Goal: Transaction & Acquisition: Purchase product/service

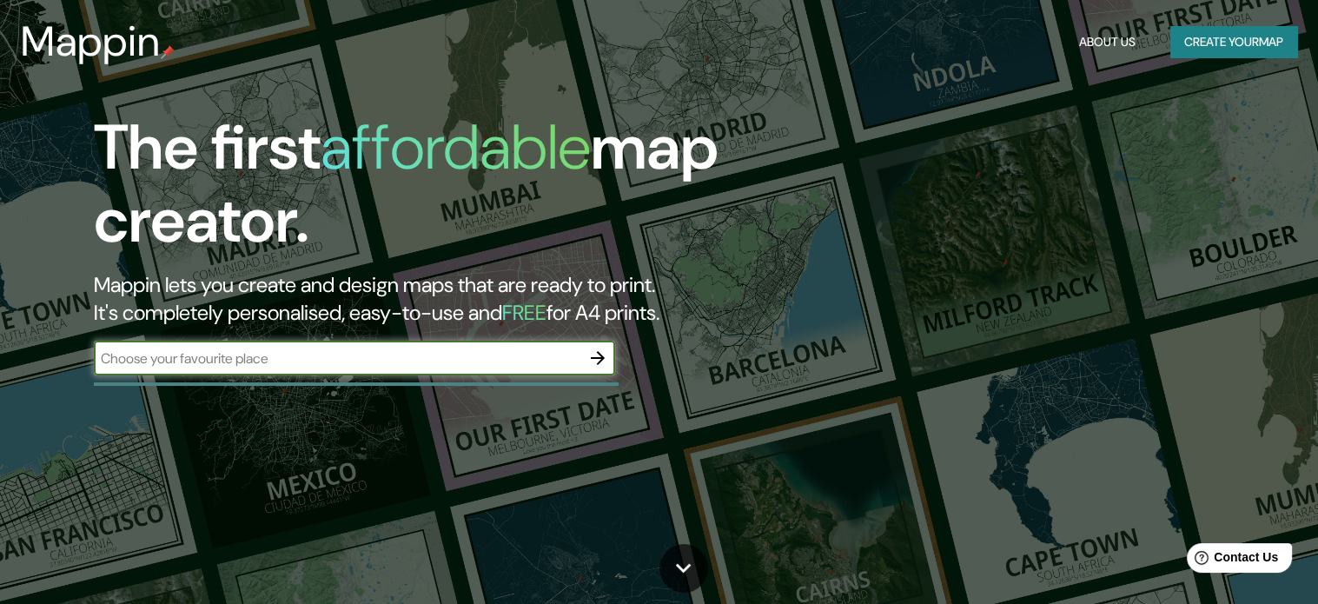
click at [520, 360] on input "text" at bounding box center [337, 358] width 487 height 20
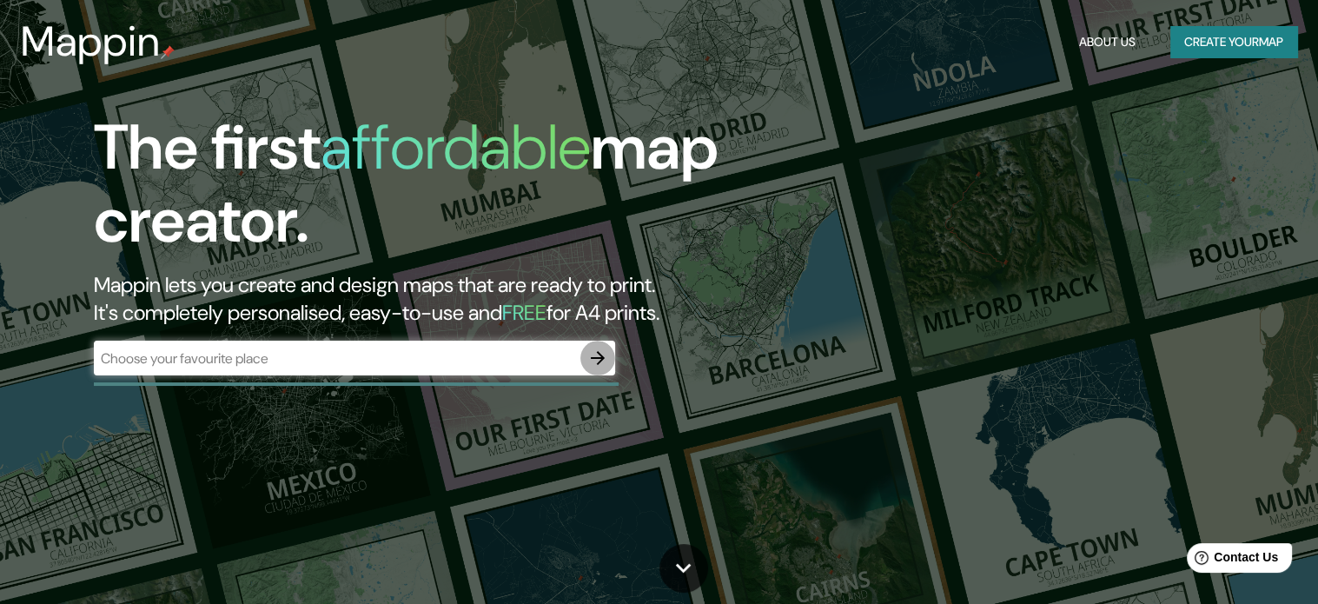
click at [589, 355] on icon "button" at bounding box center [597, 358] width 21 height 21
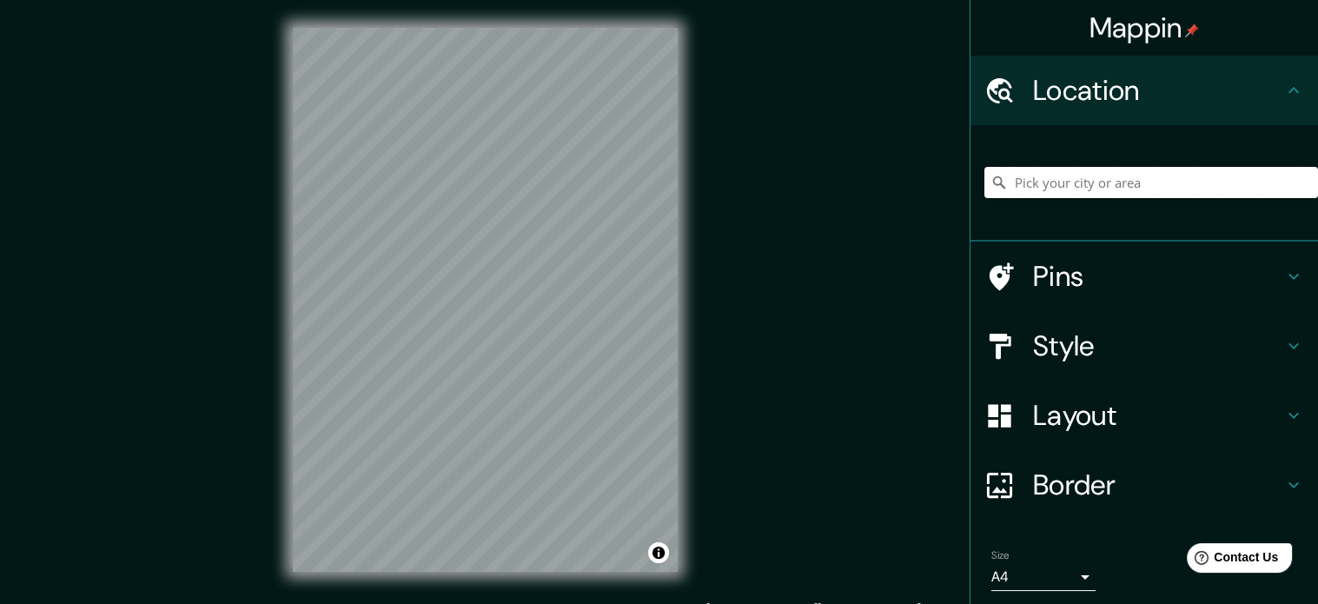
click at [1018, 185] on input "Pick your city or area" at bounding box center [1152, 182] width 334 height 31
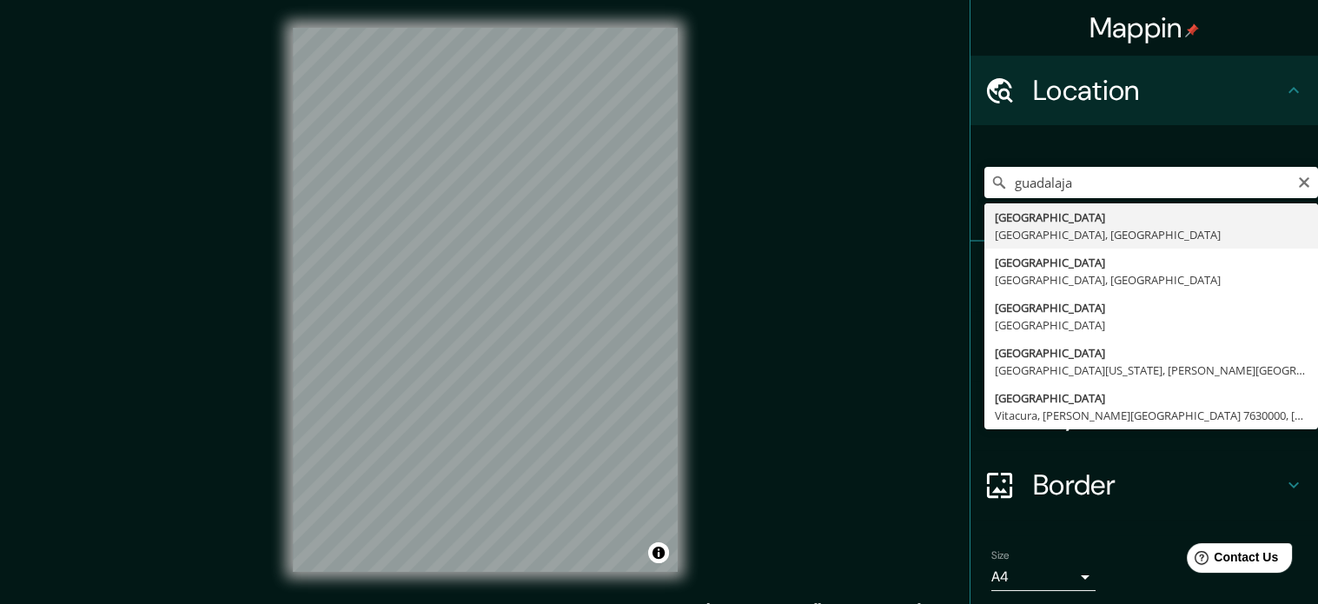
type input "[GEOGRAPHIC_DATA], [GEOGRAPHIC_DATA], [GEOGRAPHIC_DATA]"
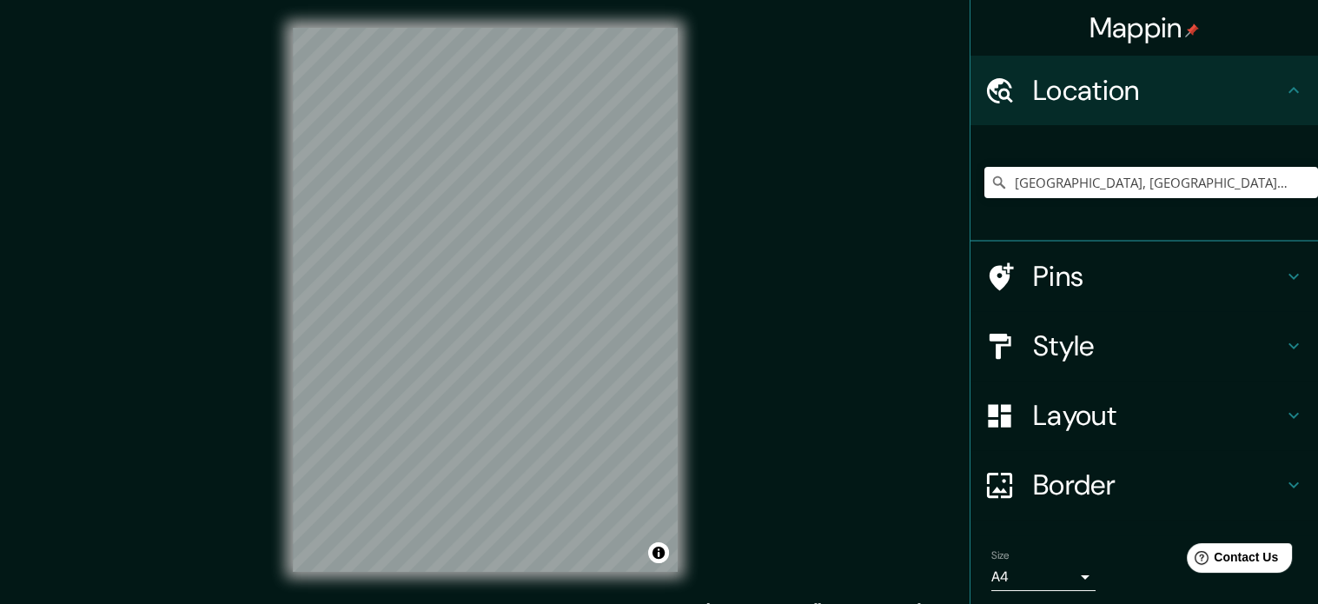
click at [1081, 342] on h4 "Style" at bounding box center [1158, 345] width 250 height 35
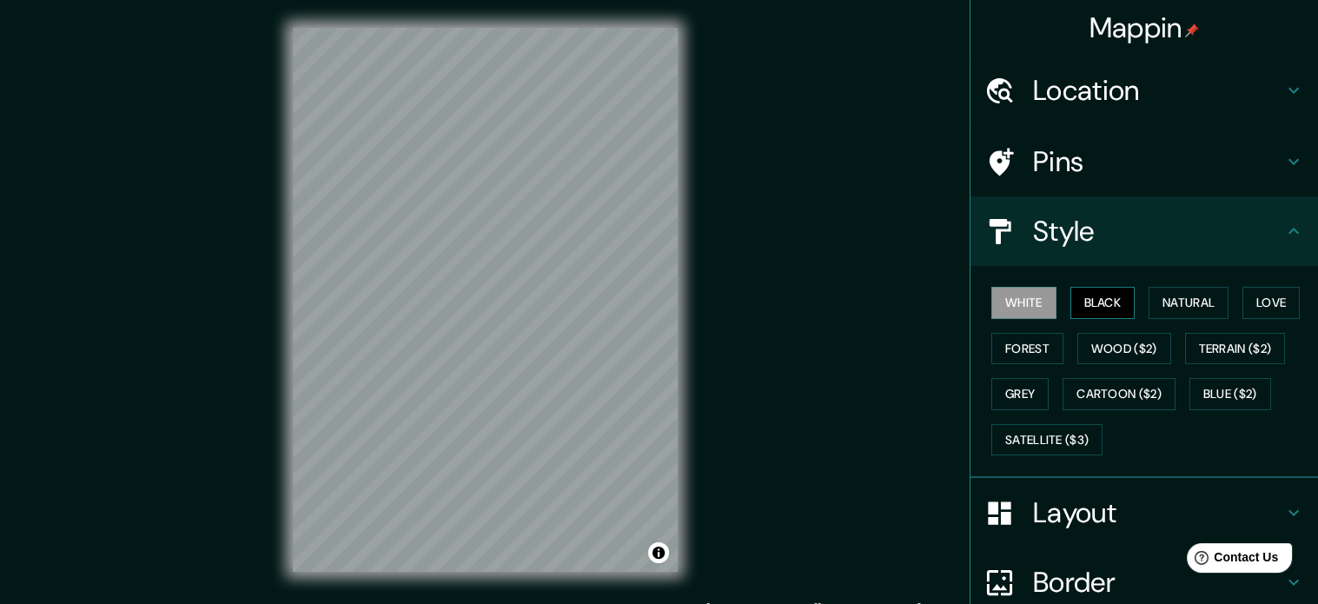
click at [1105, 303] on button "Black" at bounding box center [1103, 303] width 65 height 32
click at [1037, 308] on button "White" at bounding box center [1023, 303] width 65 height 32
click at [1090, 305] on button "Black" at bounding box center [1103, 303] width 65 height 32
click at [1175, 298] on button "Natural" at bounding box center [1189, 303] width 80 height 32
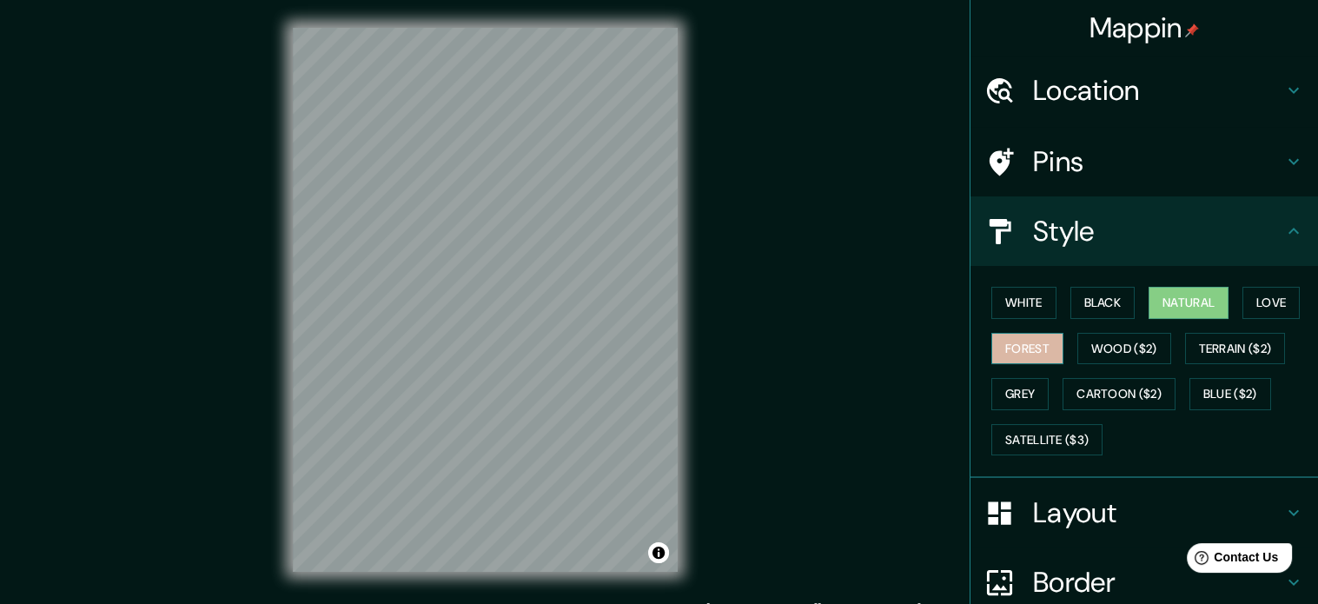
click at [1015, 346] on button "Forest" at bounding box center [1027, 349] width 72 height 32
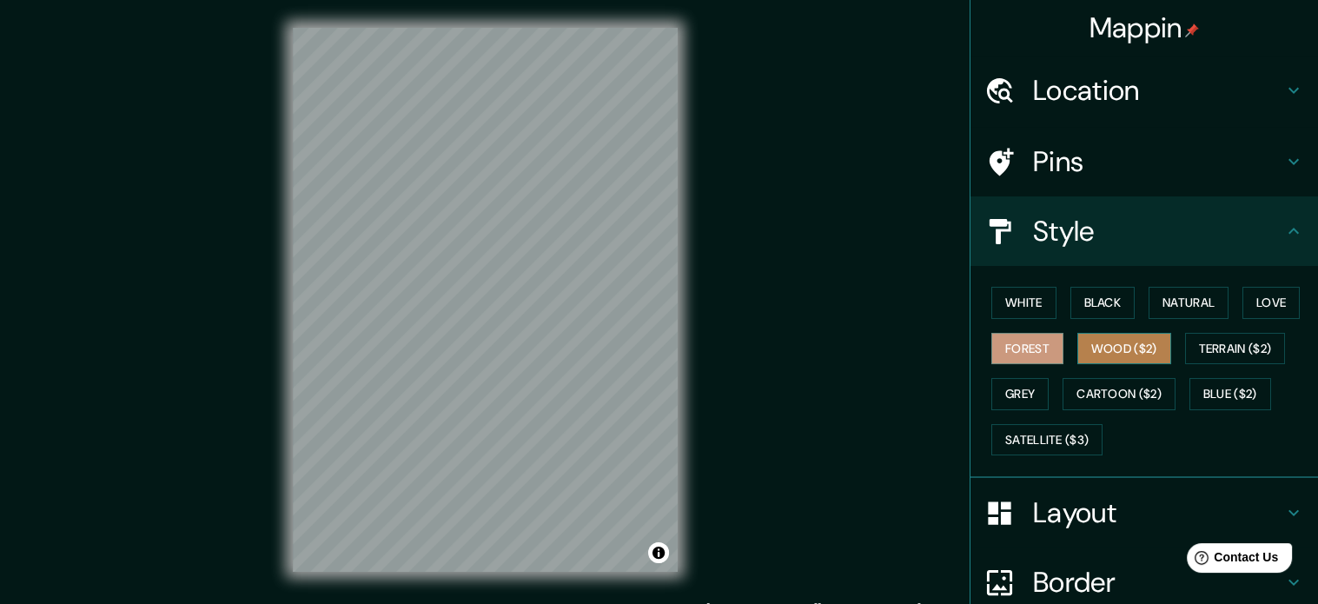
click at [1094, 347] on button "Wood ($2)" at bounding box center [1125, 349] width 94 height 32
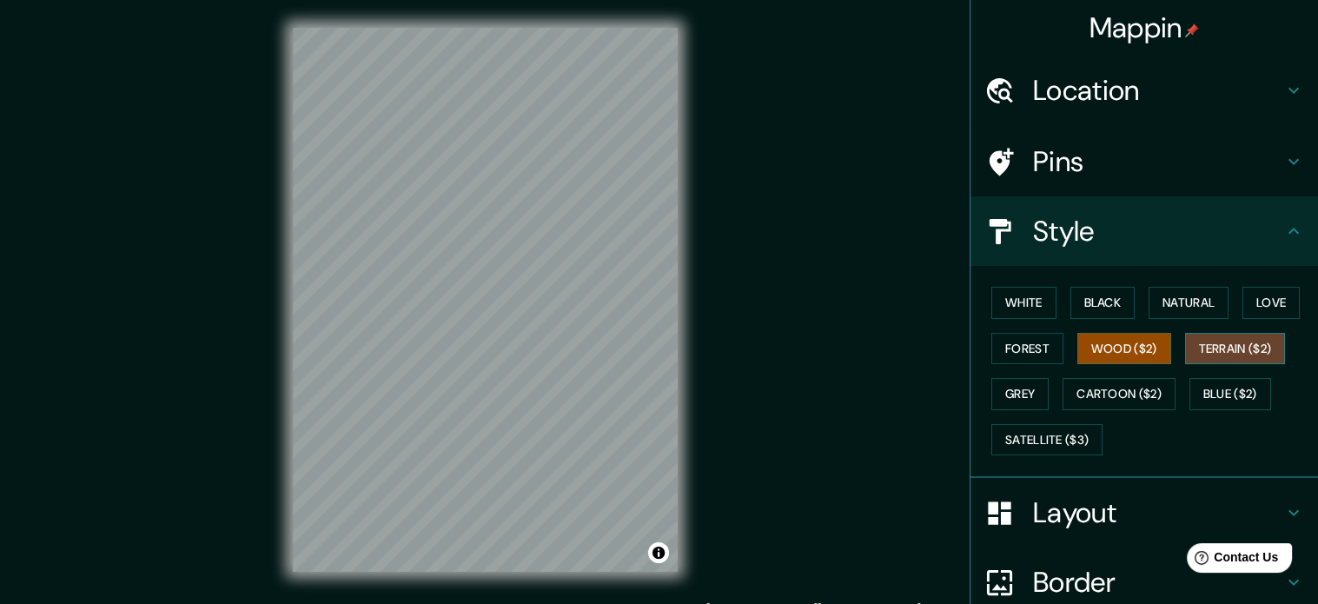
click at [1199, 347] on button "Terrain ($2)" at bounding box center [1235, 349] width 101 height 32
click at [1008, 395] on button "Grey" at bounding box center [1019, 394] width 57 height 32
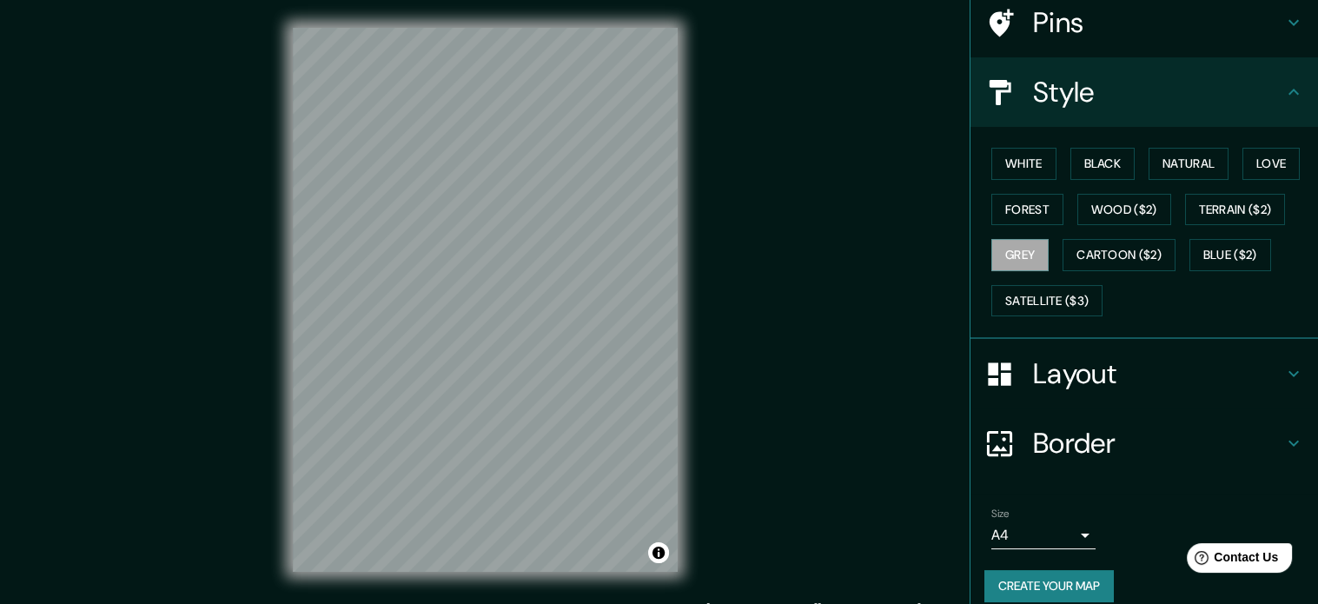
scroll to position [155, 0]
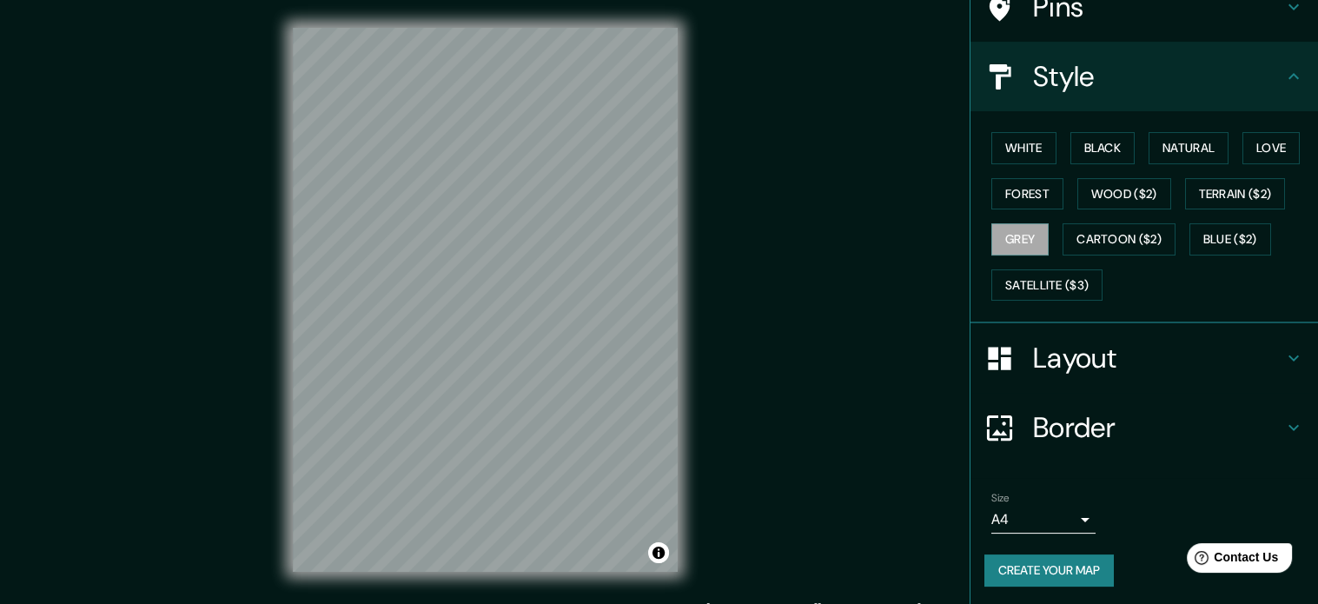
click at [1065, 517] on body "Mappin Location [GEOGRAPHIC_DATA], [GEOGRAPHIC_DATA], [GEOGRAPHIC_DATA] Pins St…" at bounding box center [659, 302] width 1318 height 604
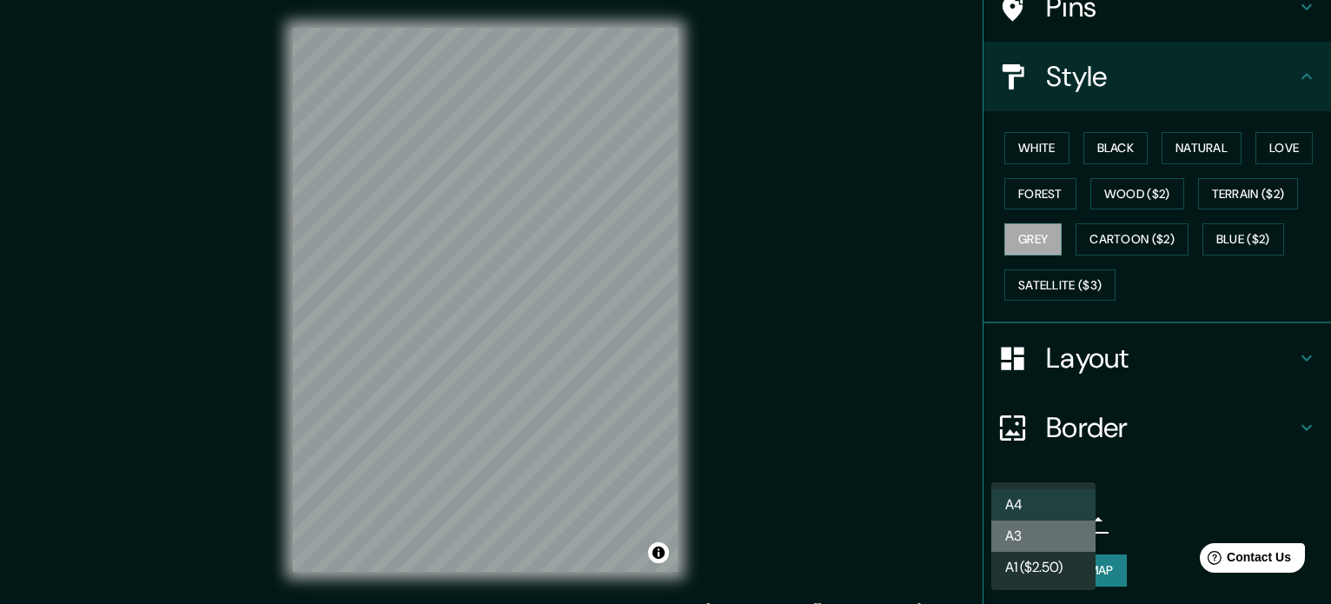
click at [1054, 537] on li "A3" at bounding box center [1043, 536] width 104 height 31
click at [991, 514] on body "Mappin Location [GEOGRAPHIC_DATA], [GEOGRAPHIC_DATA], [GEOGRAPHIC_DATA] Pins St…" at bounding box center [665, 302] width 1331 height 604
click at [1009, 510] on li "A4" at bounding box center [1043, 504] width 104 height 31
type input "single"
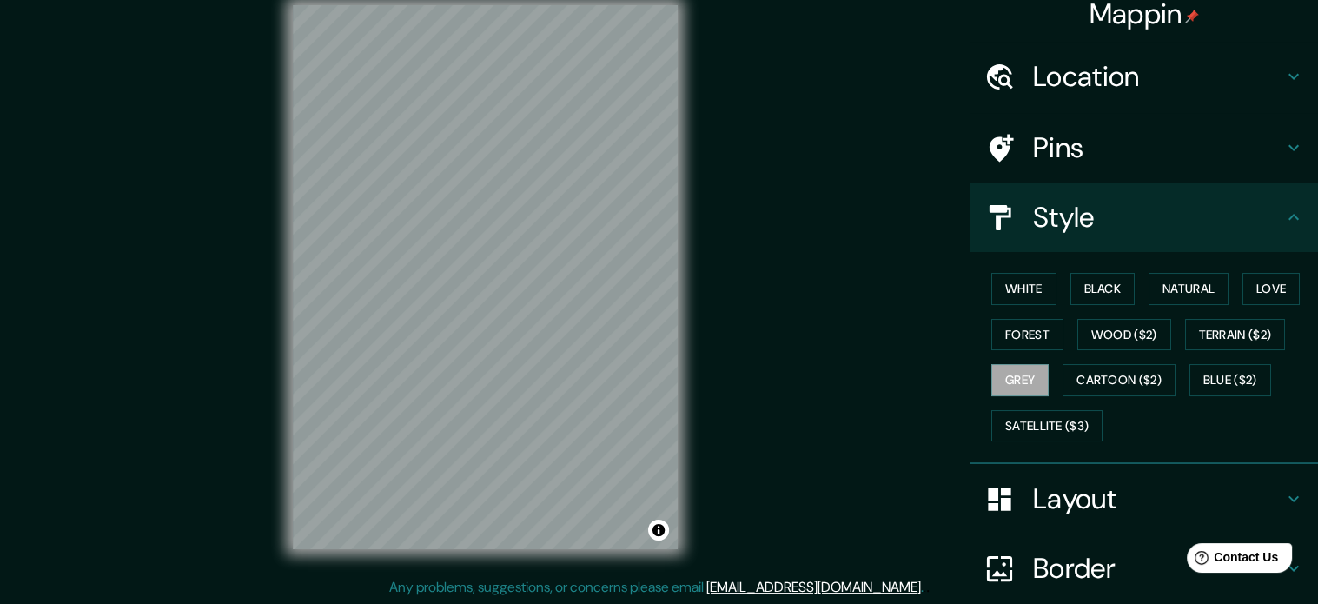
scroll to position [0, 0]
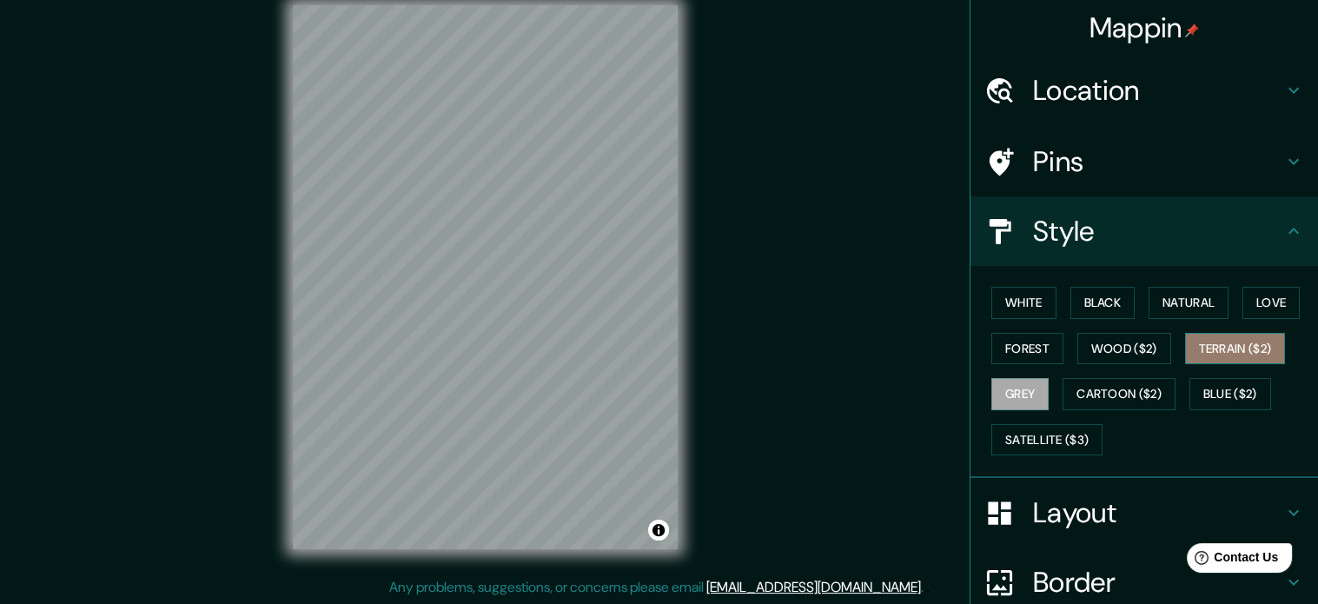
click at [1234, 354] on button "Terrain ($2)" at bounding box center [1235, 349] width 101 height 32
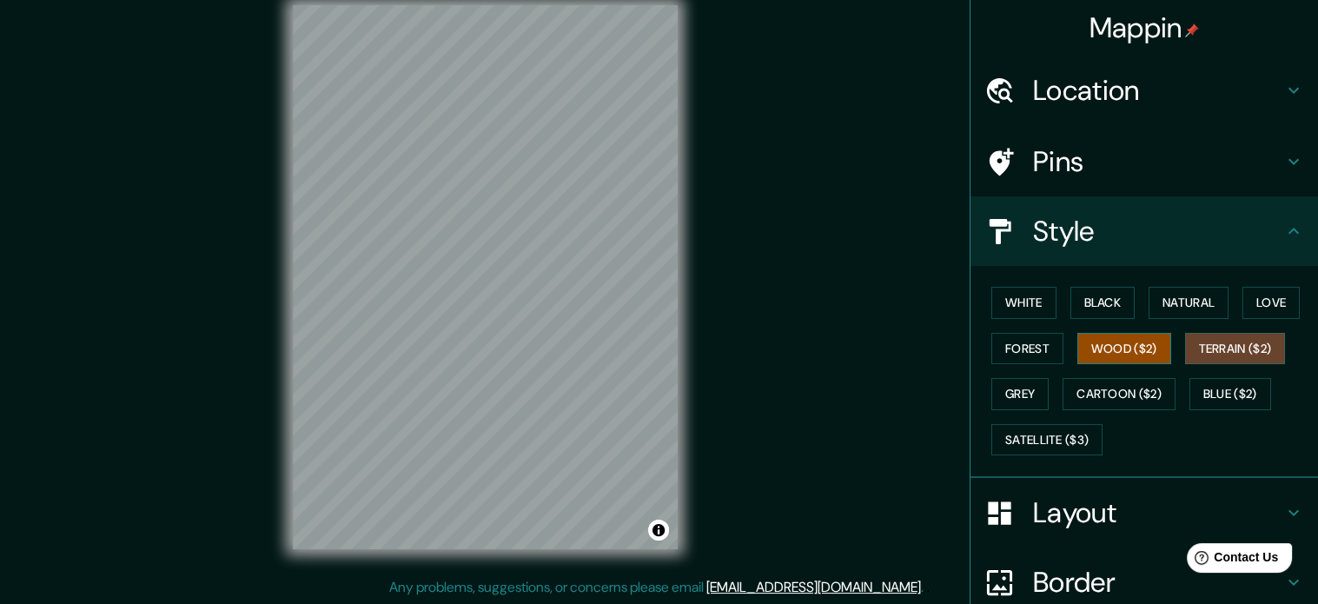
click at [1110, 349] on button "Wood ($2)" at bounding box center [1125, 349] width 94 height 32
click at [1113, 387] on button "Cartoon ($2)" at bounding box center [1119, 394] width 113 height 32
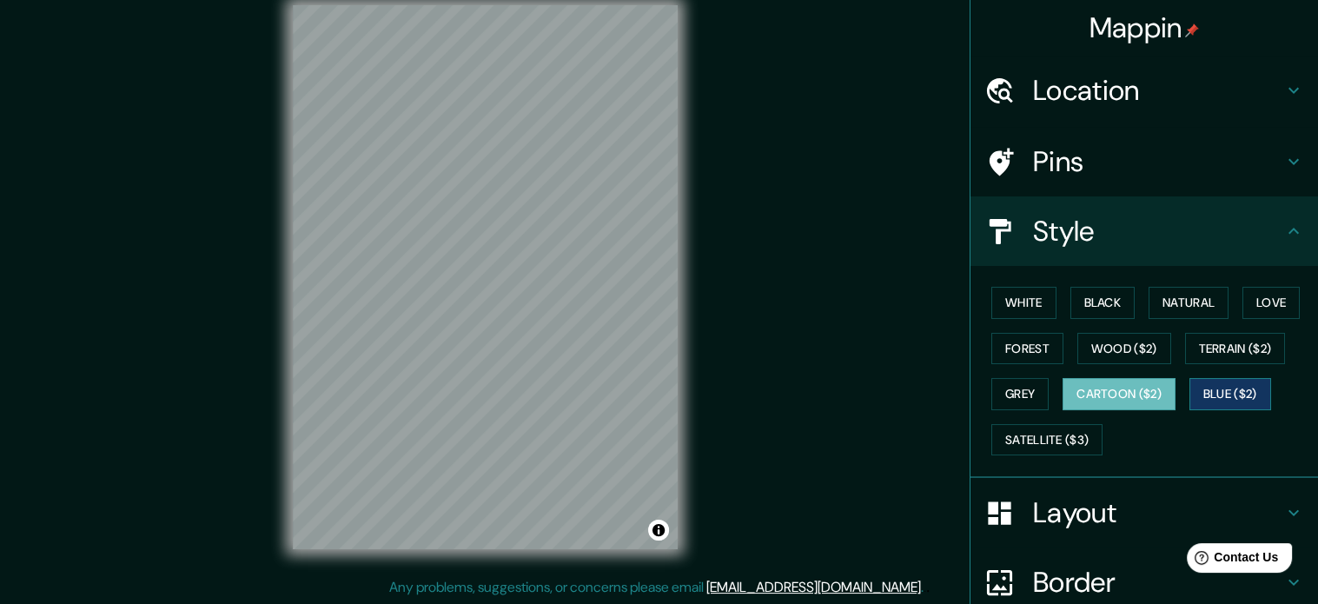
click at [1203, 393] on button "Blue ($2)" at bounding box center [1231, 394] width 82 height 32
click at [1091, 303] on button "Black" at bounding box center [1103, 303] width 65 height 32
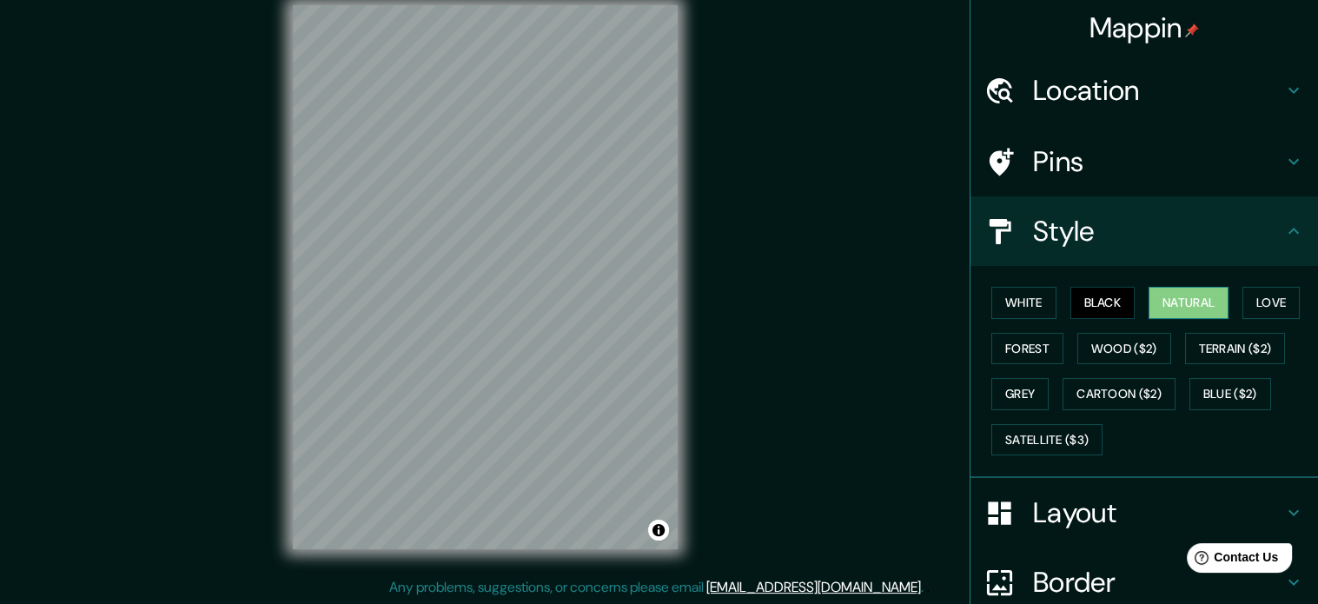
click at [1185, 304] on button "Natural" at bounding box center [1189, 303] width 80 height 32
click at [1001, 297] on button "White" at bounding box center [1023, 303] width 65 height 32
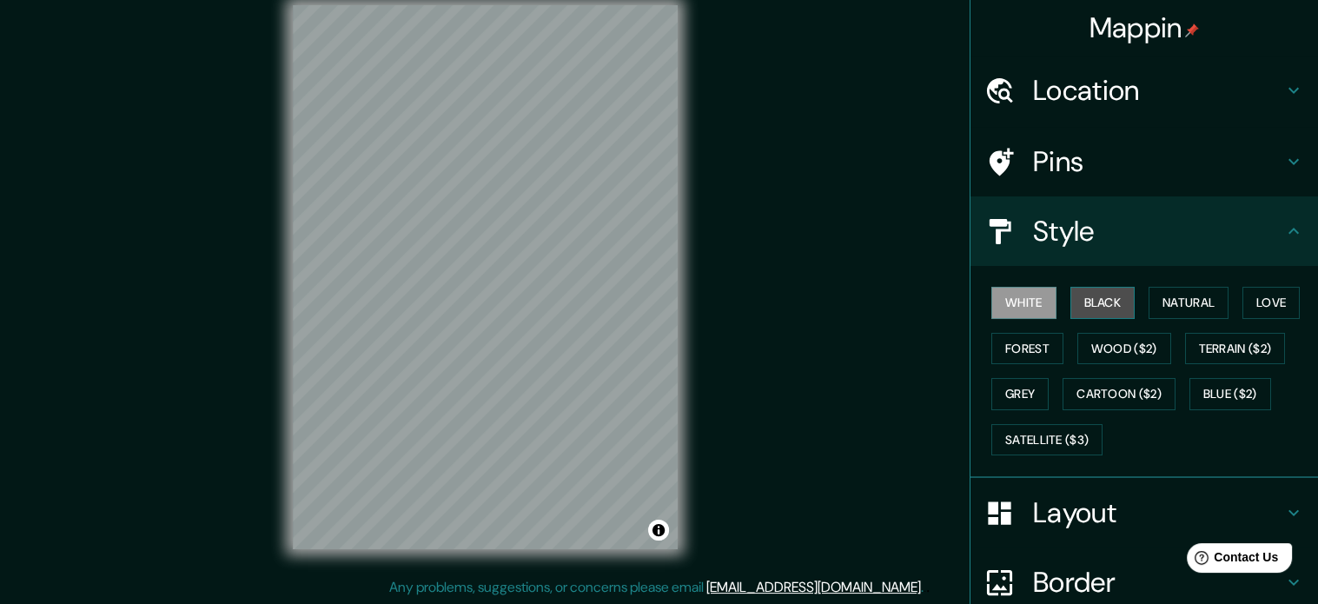
click at [1096, 302] on button "Black" at bounding box center [1103, 303] width 65 height 32
click at [1013, 300] on button "White" at bounding box center [1023, 303] width 65 height 32
click at [991, 344] on button "Forest" at bounding box center [1027, 349] width 72 height 32
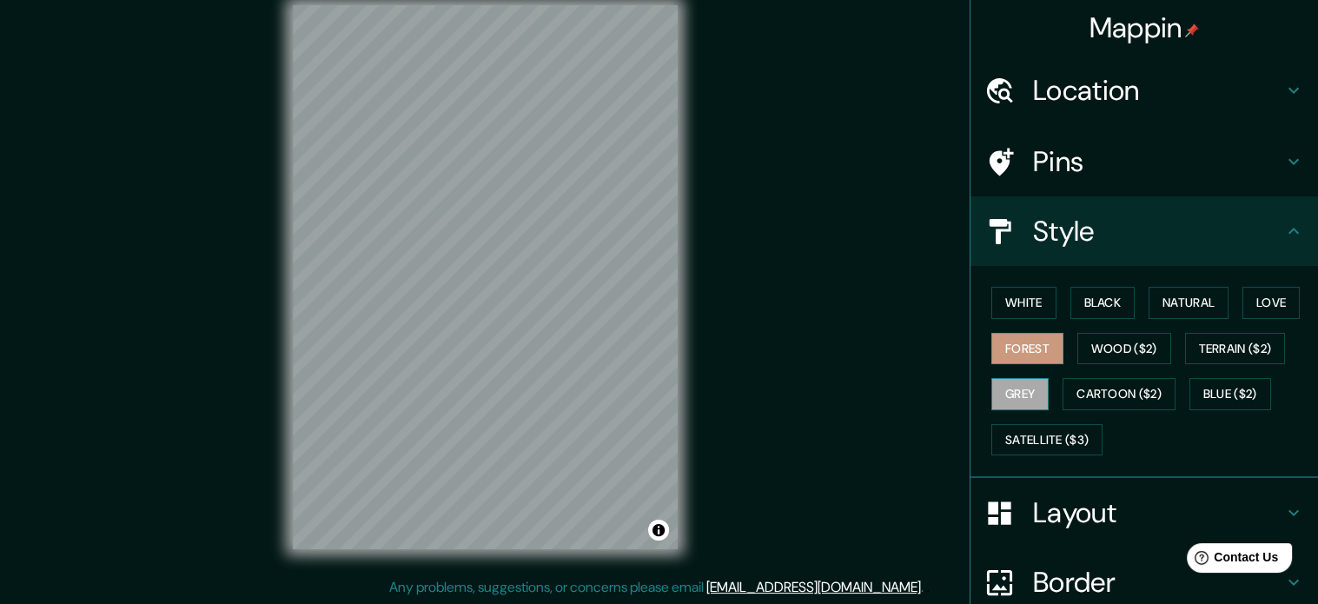
click at [1018, 395] on button "Grey" at bounding box center [1019, 394] width 57 height 32
click at [1018, 499] on div at bounding box center [1009, 513] width 49 height 30
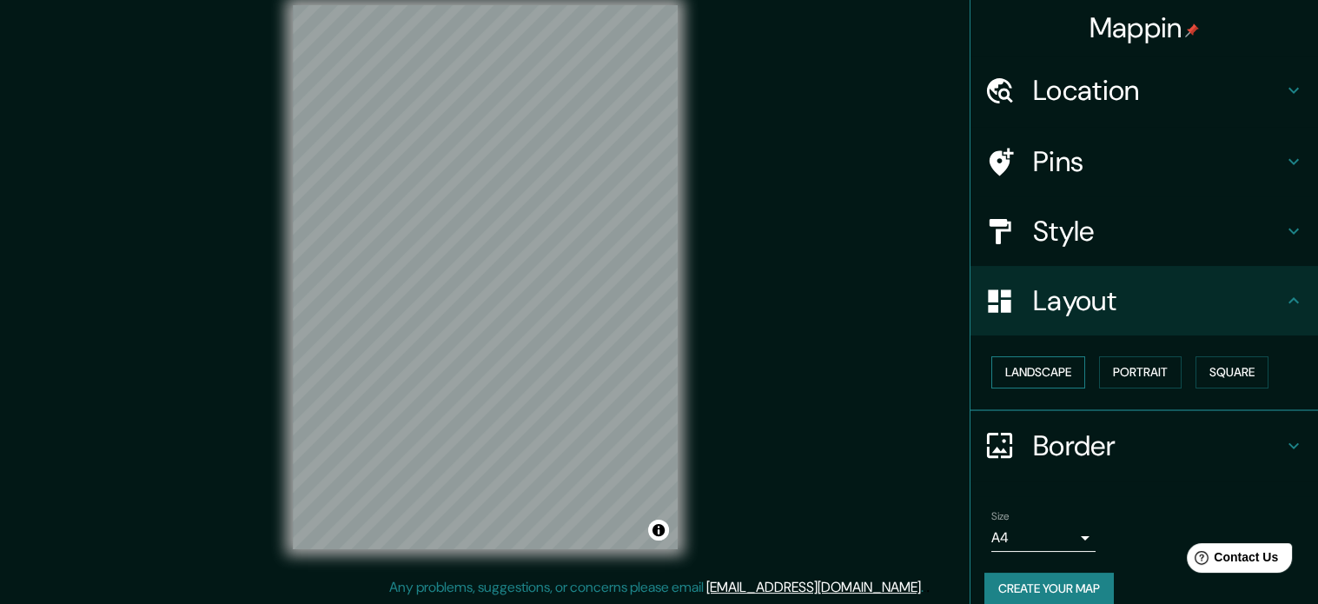
click at [1036, 380] on button "Landscape" at bounding box center [1038, 372] width 94 height 32
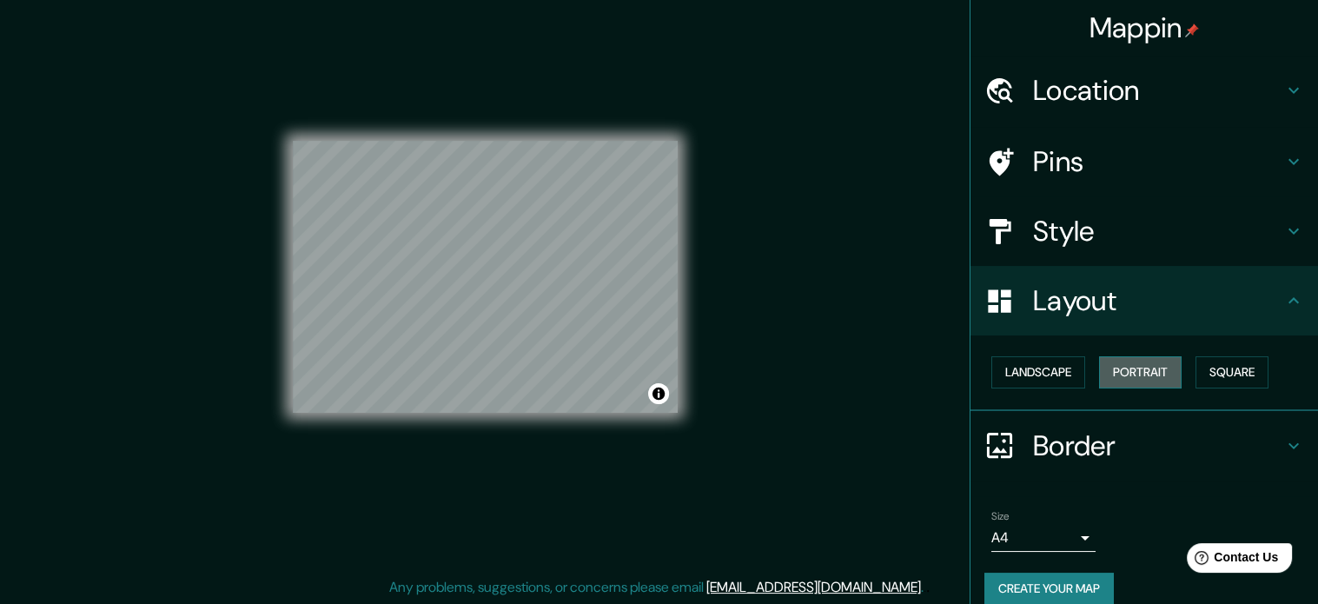
click at [1134, 375] on button "Portrait" at bounding box center [1140, 372] width 83 height 32
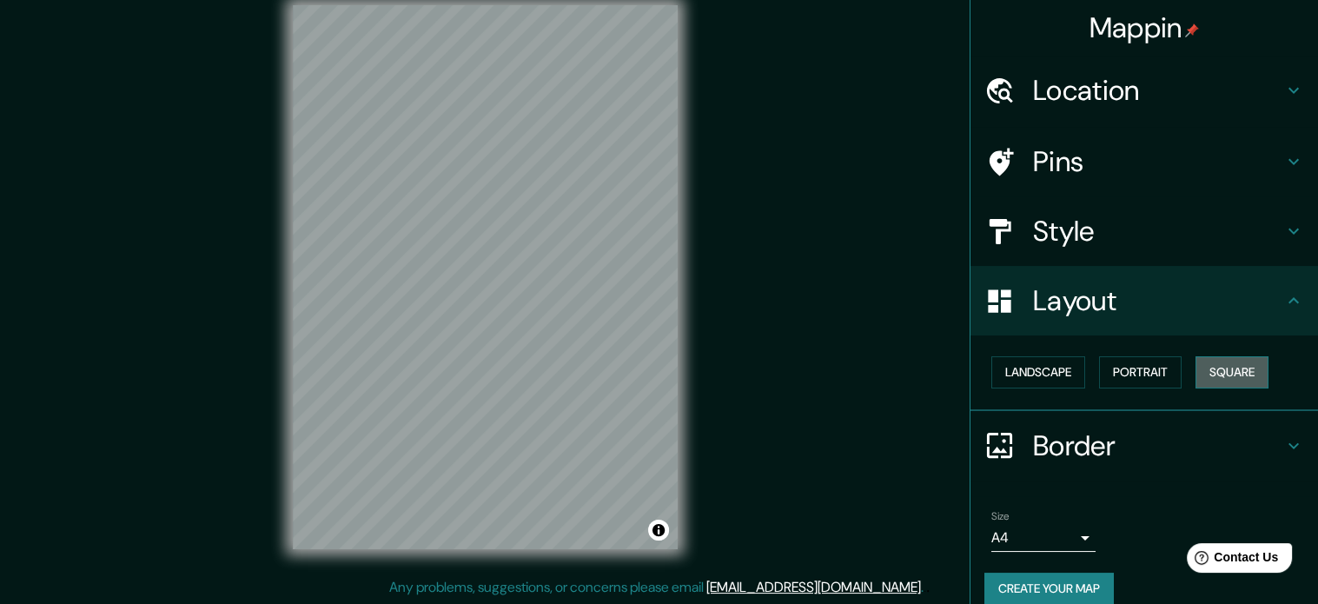
click at [1257, 374] on button "Square" at bounding box center [1232, 372] width 73 height 32
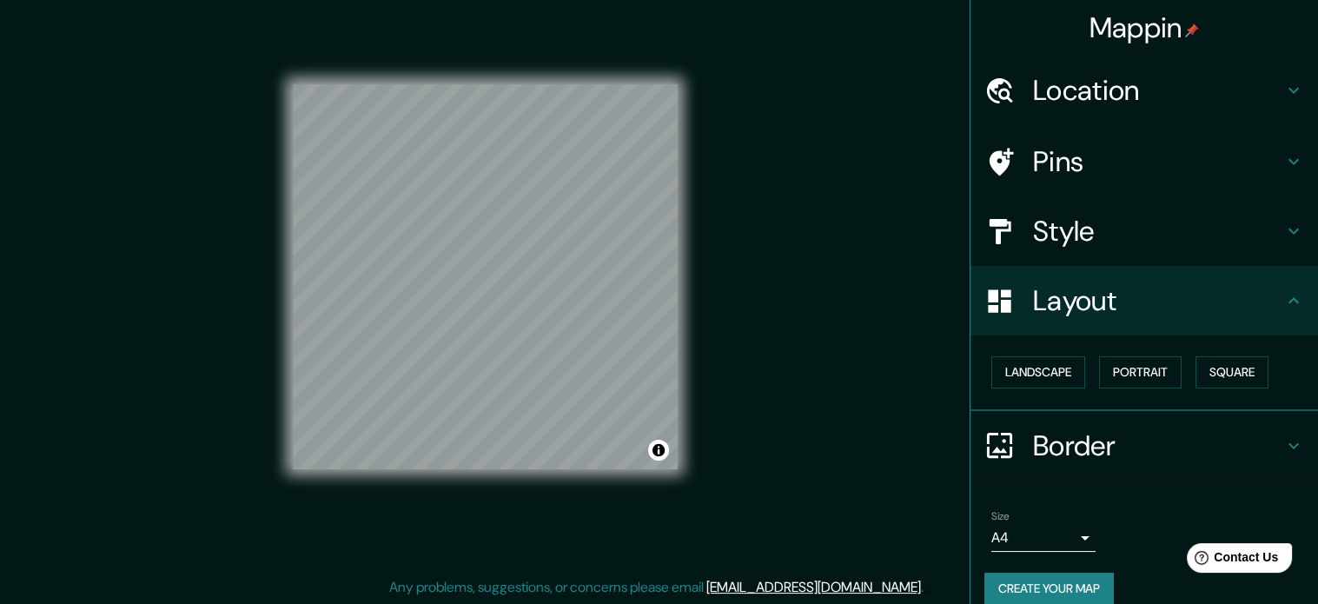
click at [1108, 434] on h4 "Border" at bounding box center [1158, 445] width 250 height 35
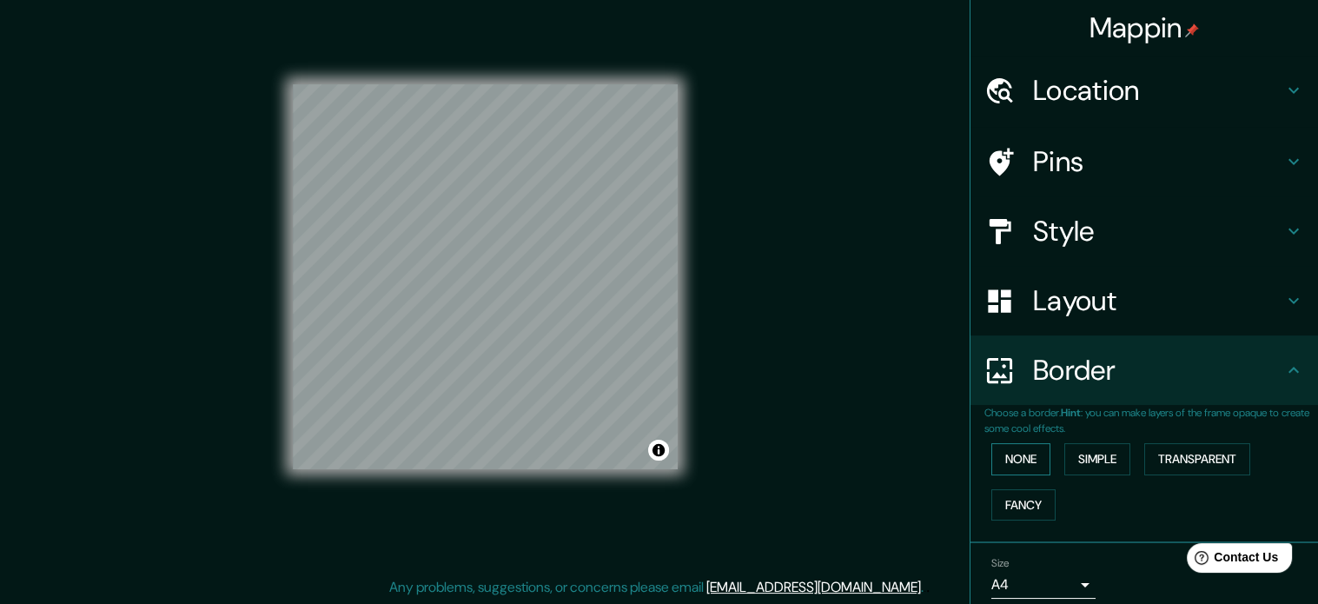
click at [1027, 458] on button "None" at bounding box center [1020, 459] width 59 height 32
click at [1069, 464] on button "Simple" at bounding box center [1097, 459] width 66 height 32
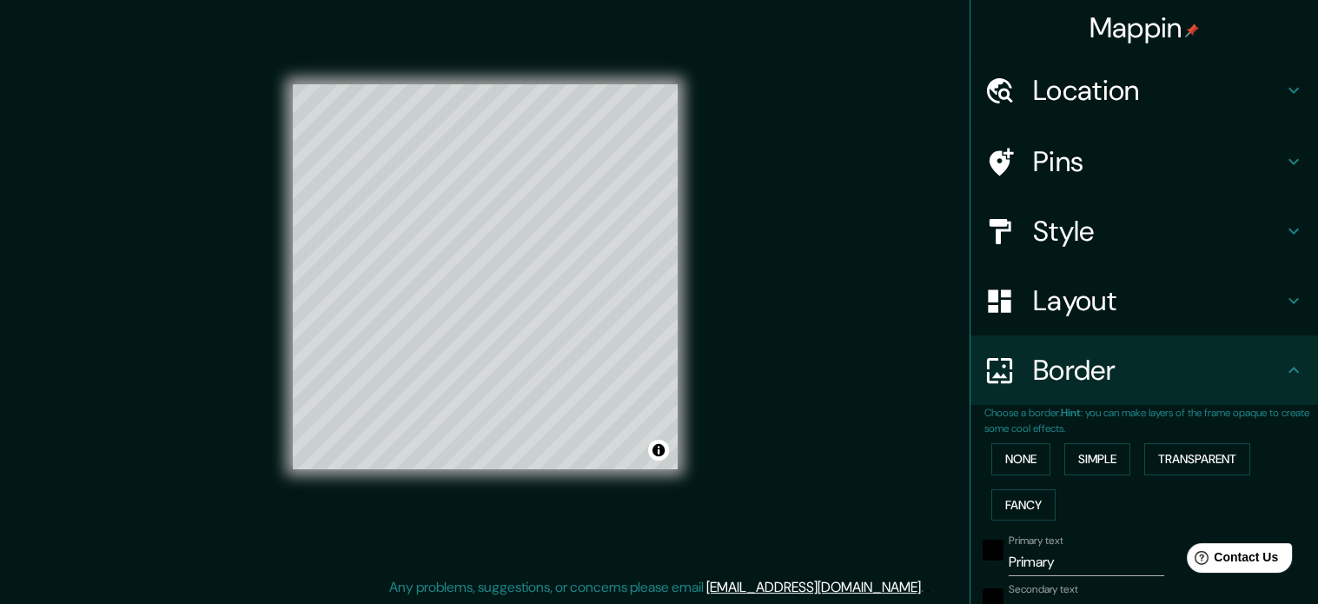
click at [1131, 458] on div "None Simple Transparent Fancy" at bounding box center [1152, 481] width 334 height 91
